Goal: Communication & Community: Answer question/provide support

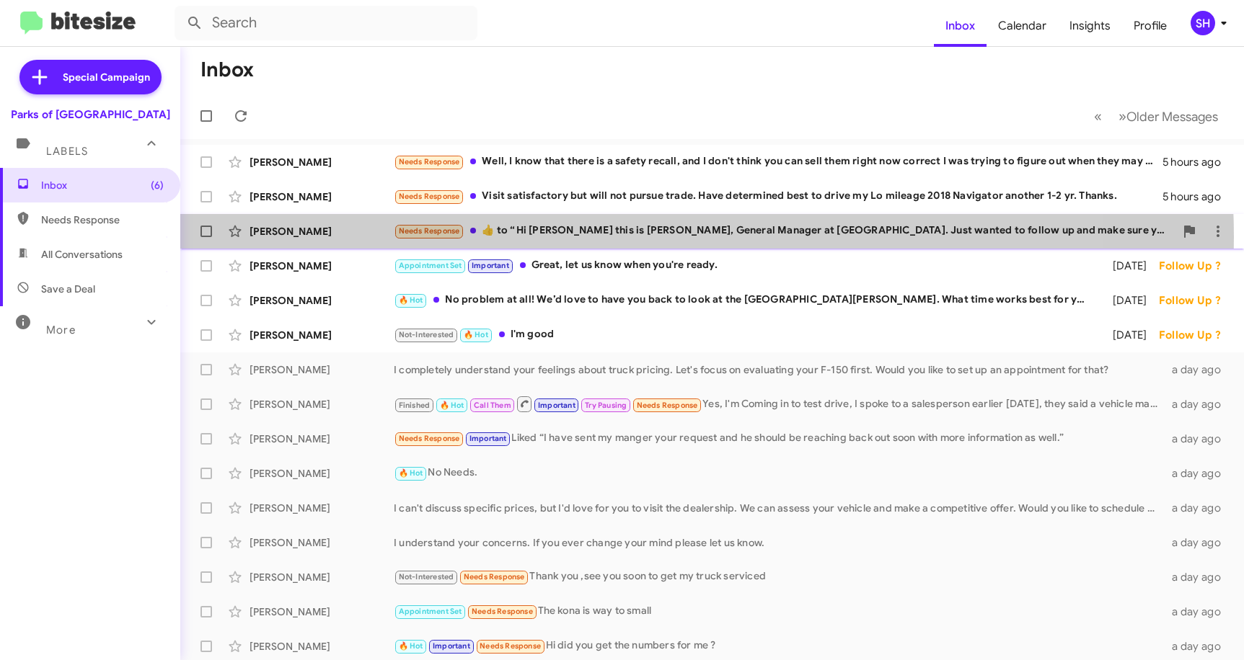
click at [619, 237] on div "Needs Response ​👍​ to “ Hi [PERSON_NAME] this is [PERSON_NAME], General Manager…" at bounding box center [784, 231] width 781 height 17
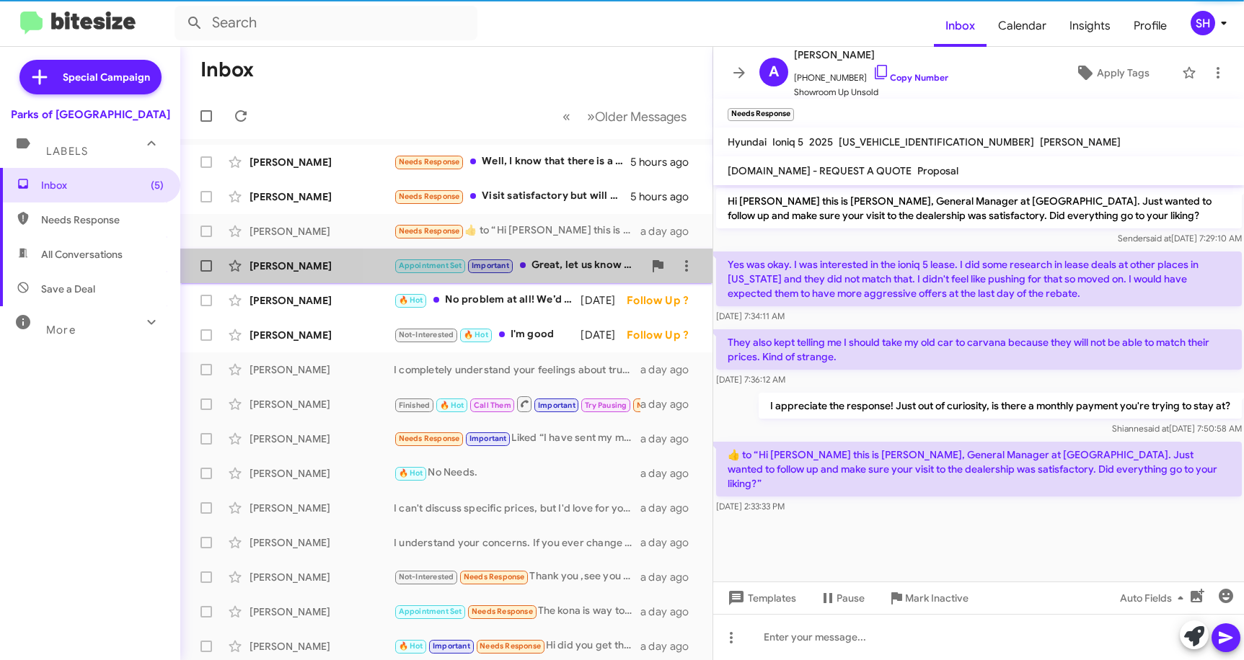
click at [539, 270] on div "Appointment Set Important Great, let us know when you're ready." at bounding box center [518, 265] width 249 height 17
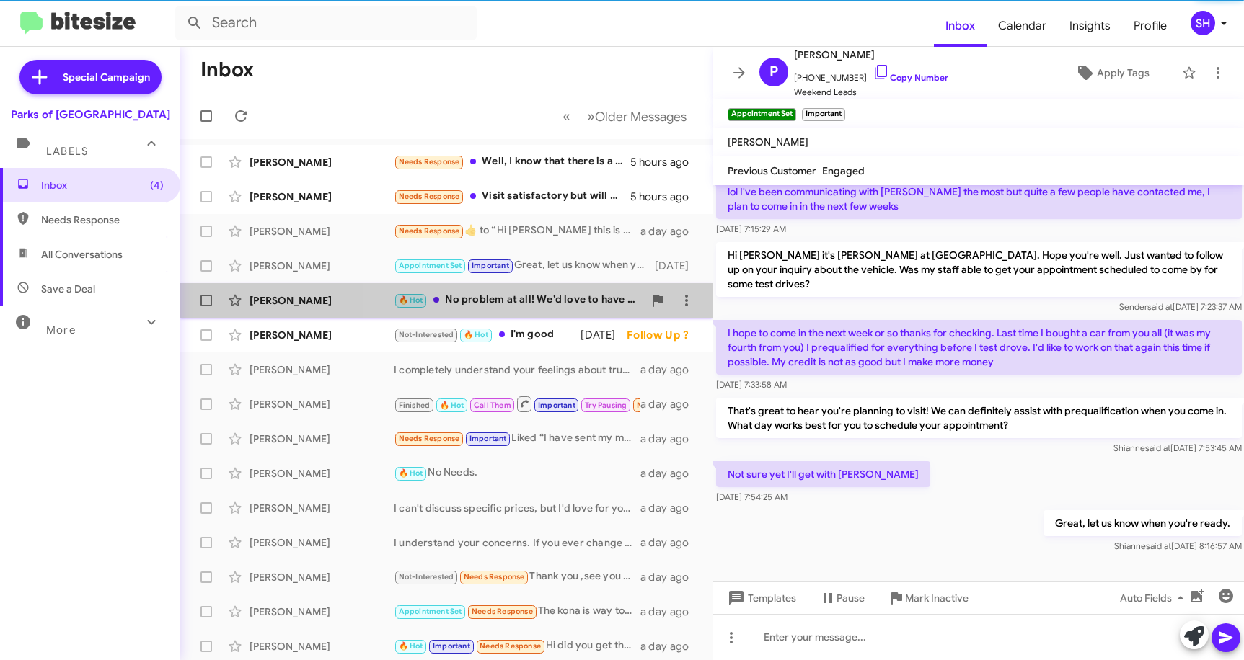
click at [521, 296] on div "🔥 Hot No problem at all! We’d love to have you back to look at the [GEOGRAPHIC_…" at bounding box center [518, 300] width 249 height 17
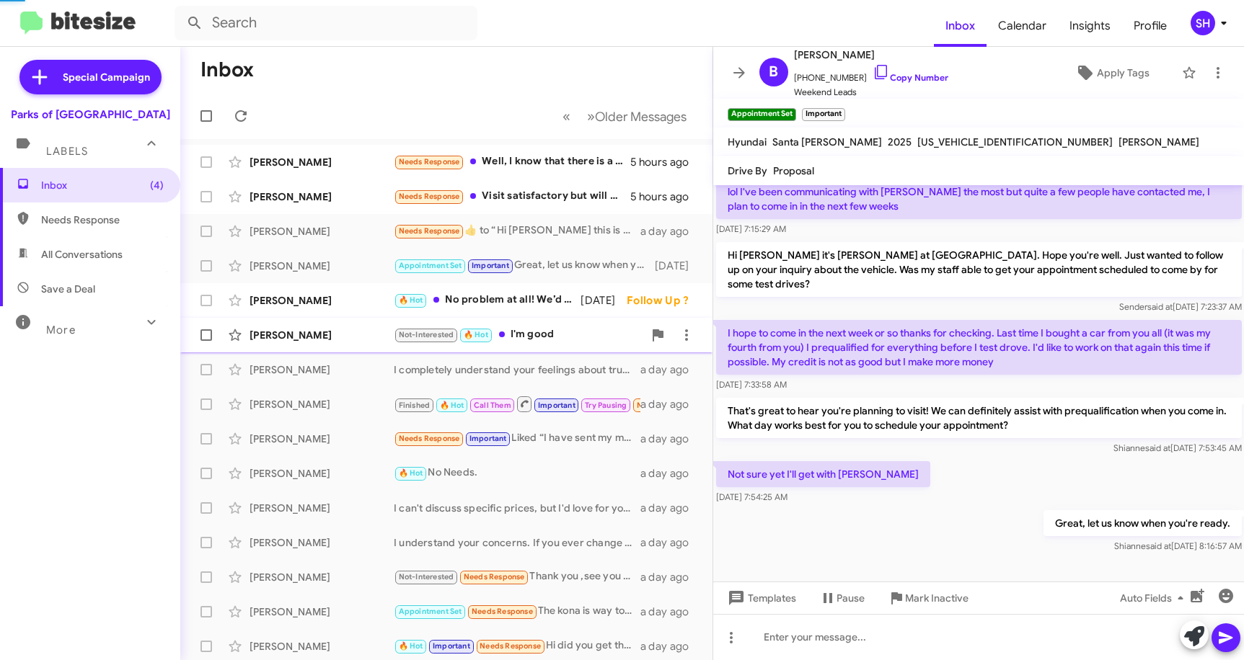
scroll to position [485, 0]
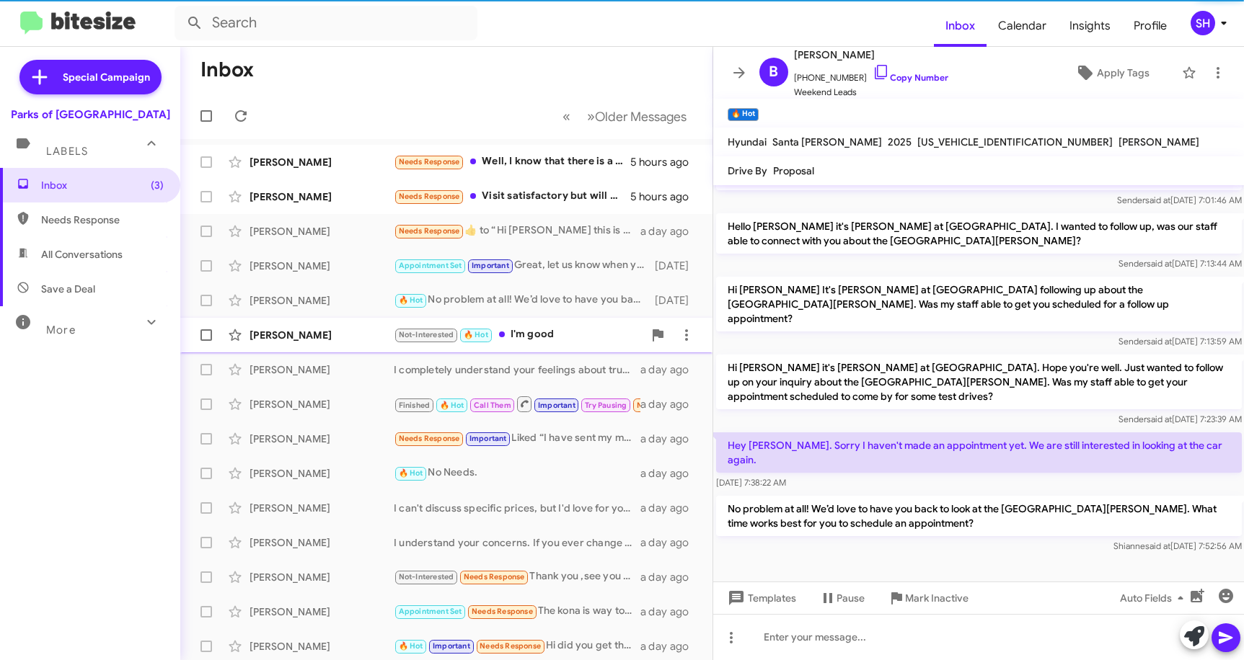
click at [533, 340] on div "Not-Interested 🔥 Hot I'm good" at bounding box center [518, 335] width 249 height 17
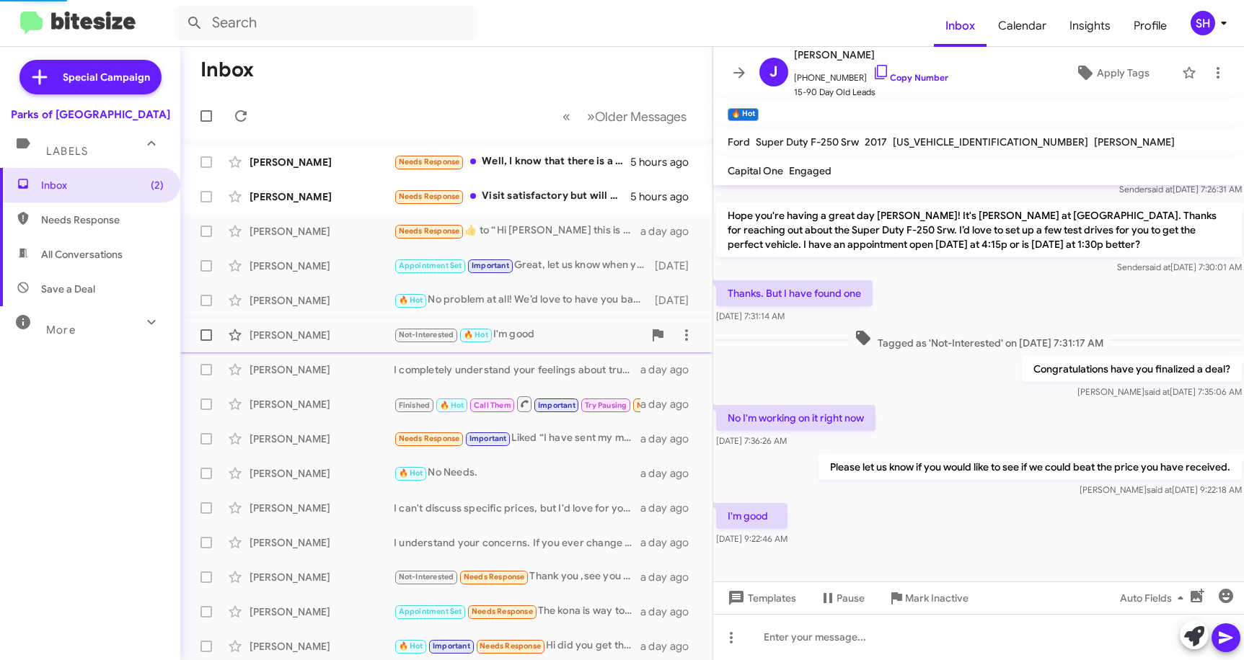
scroll to position [199, 0]
drag, startPoint x: 938, startPoint y: 602, endPoint x: 923, endPoint y: 598, distance: 15.7
click at [939, 601] on span "Mark Inactive" at bounding box center [936, 599] width 63 height 26
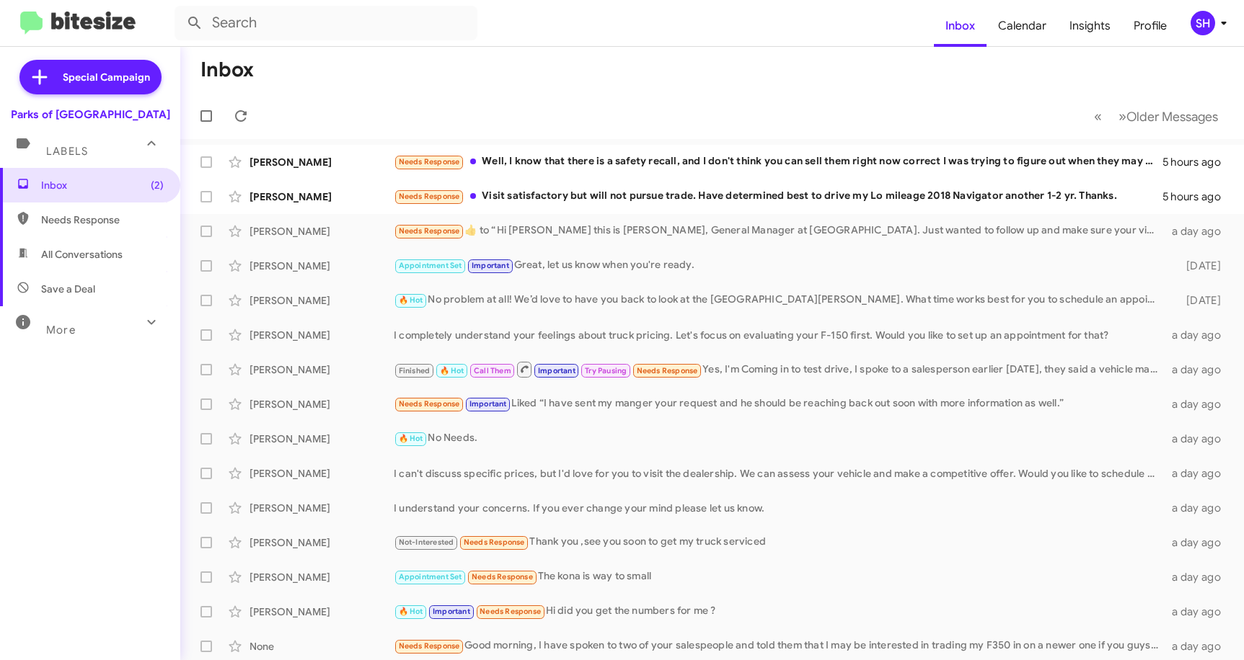
click at [480, 97] on mat-toolbar-row "« Previous » Next Older Messages" at bounding box center [712, 116] width 1064 height 46
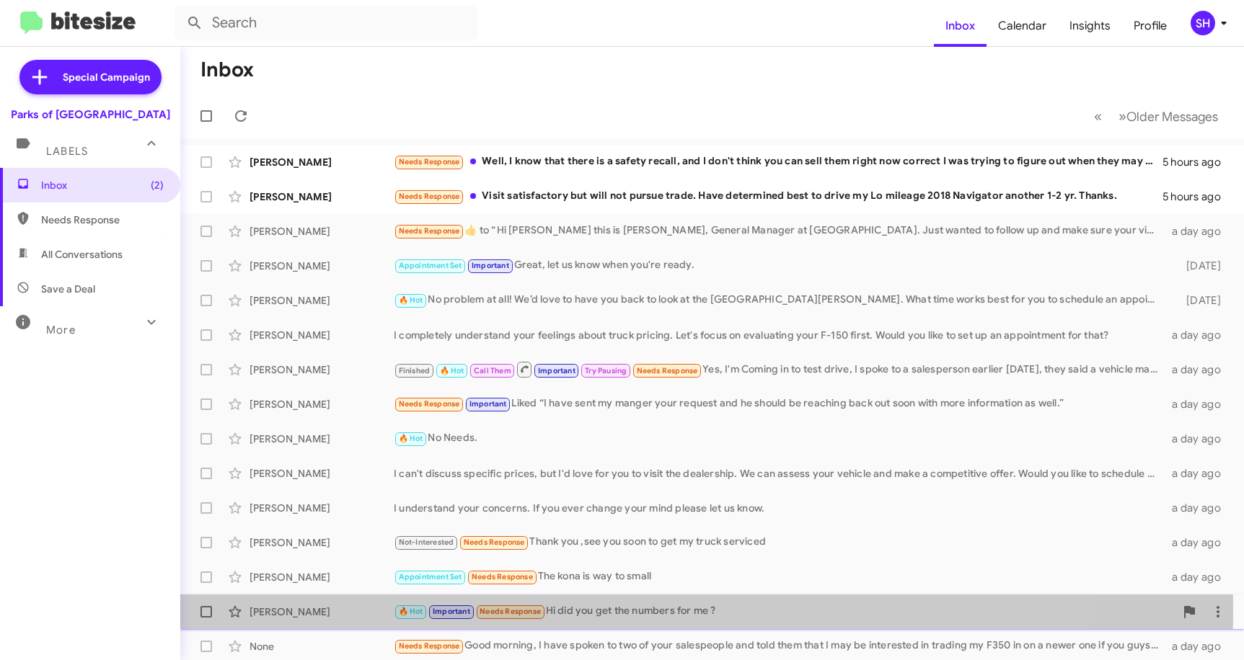
click at [337, 611] on div "[PERSON_NAME]" at bounding box center [321, 612] width 144 height 14
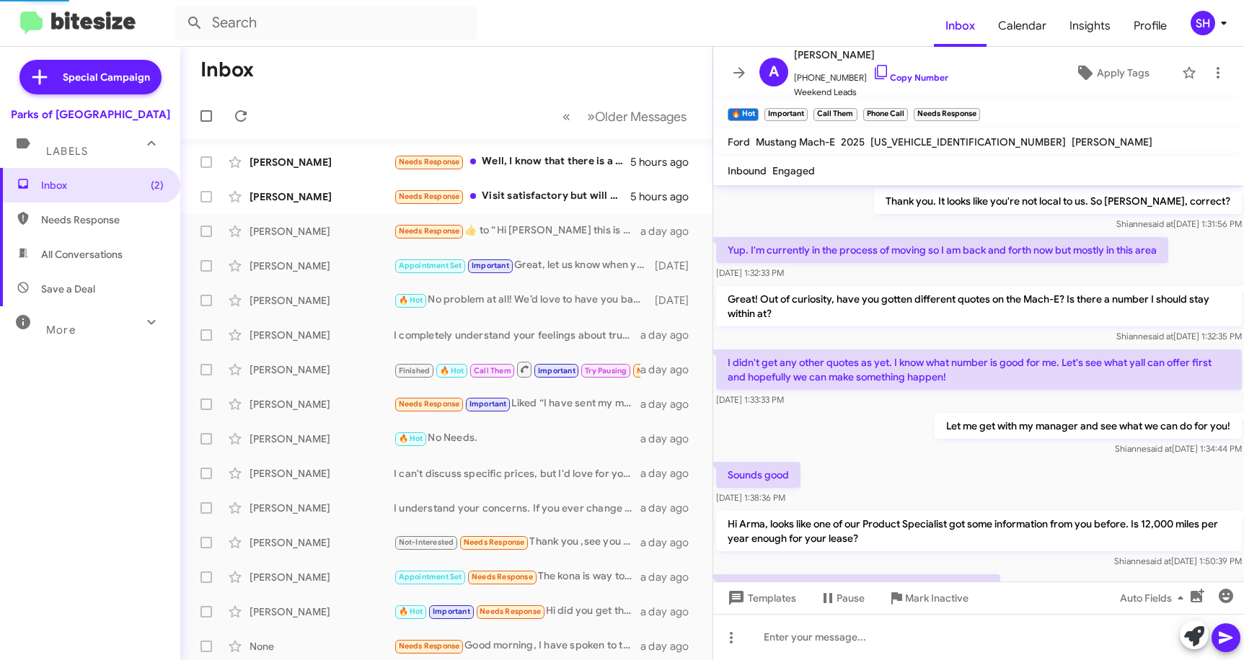
scroll to position [677, 0]
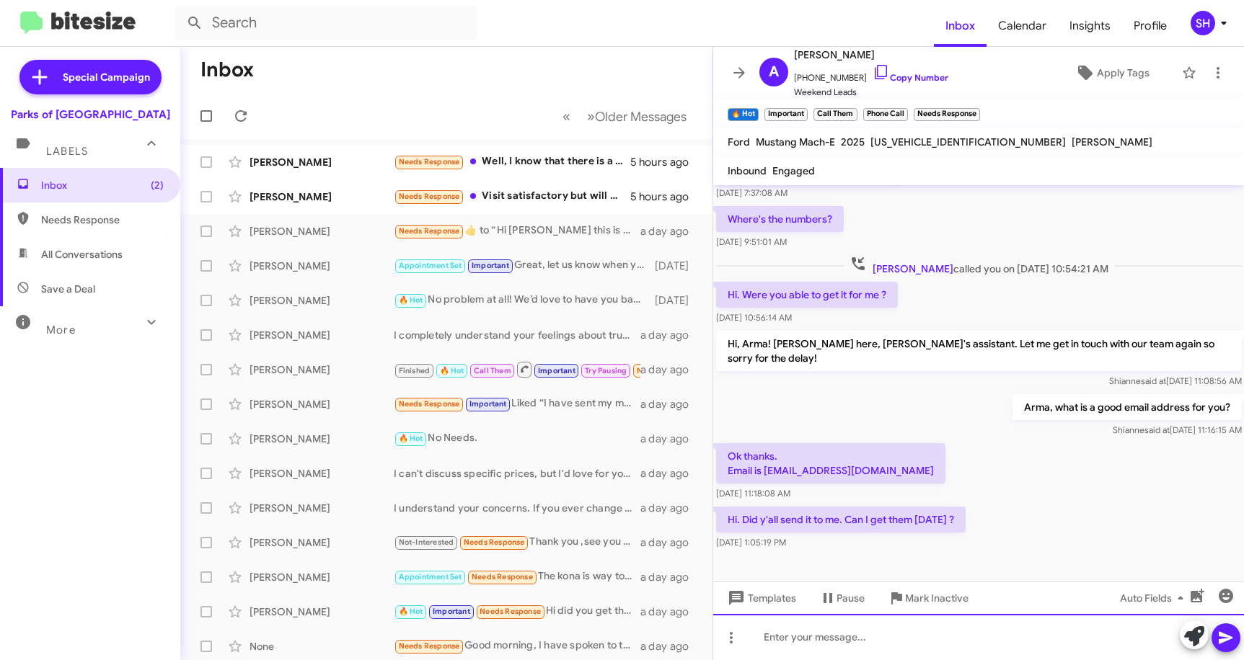
click at [797, 637] on div at bounding box center [978, 637] width 531 height 46
click at [1195, 597] on icon "button" at bounding box center [1197, 596] width 14 height 14
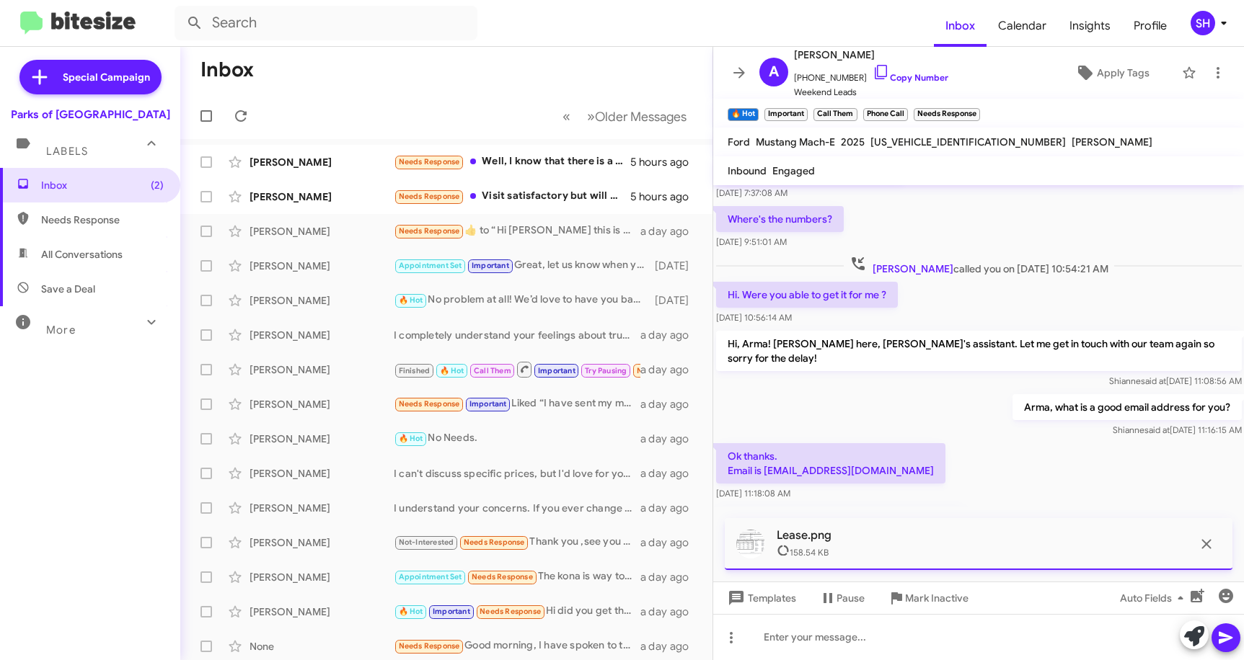
click at [1224, 641] on icon at bounding box center [1226, 638] width 14 height 12
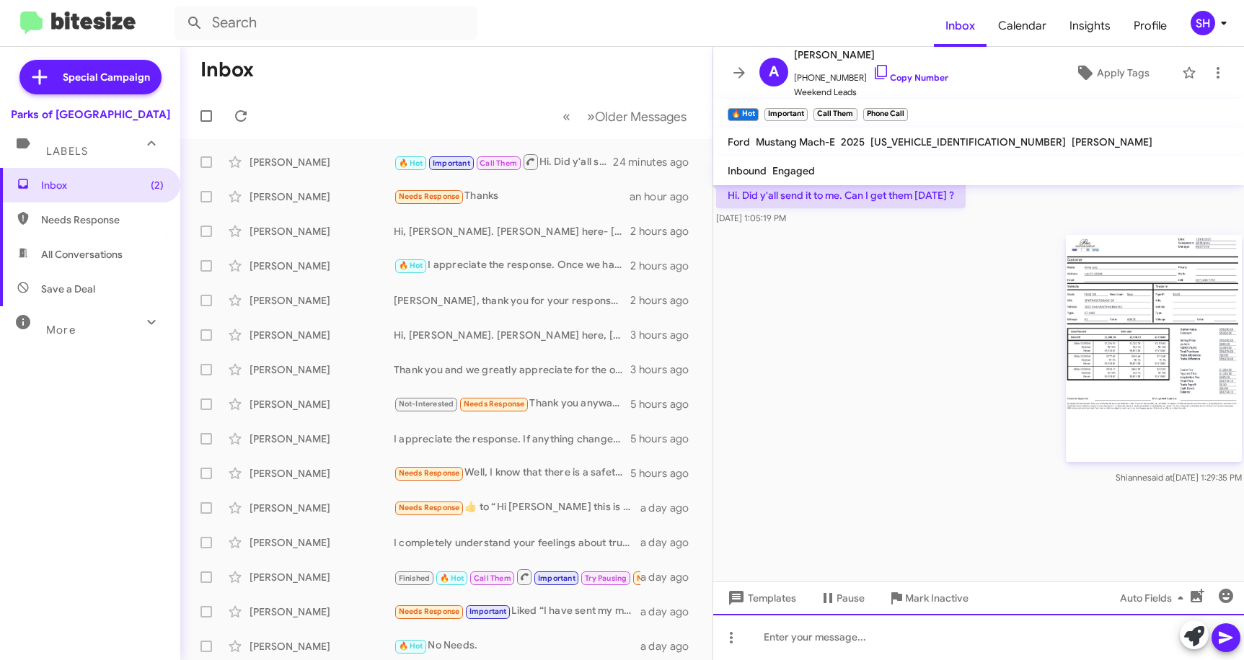
scroll to position [2426, 0]
